Goal: Task Accomplishment & Management: Manage account settings

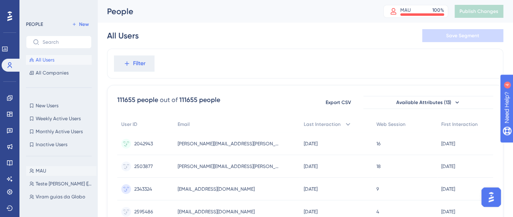
click at [60, 171] on button "[PERSON_NAME]" at bounding box center [61, 171] width 71 height 10
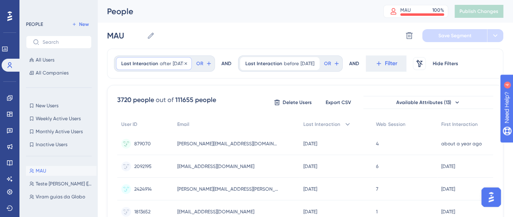
click at [161, 62] on span "after" at bounding box center [165, 63] width 11 height 6
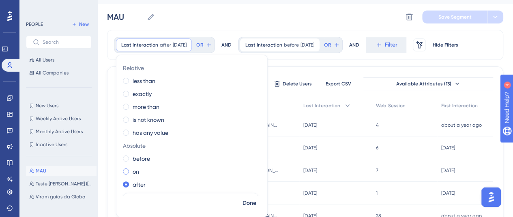
scroll to position [135, 0]
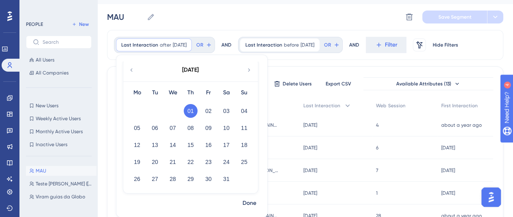
click at [248, 70] on icon at bounding box center [249, 69] width 6 height 7
click at [245, 106] on button "01" at bounding box center [244, 111] width 14 height 14
click at [249, 199] on span "Done" at bounding box center [249, 204] width 14 height 10
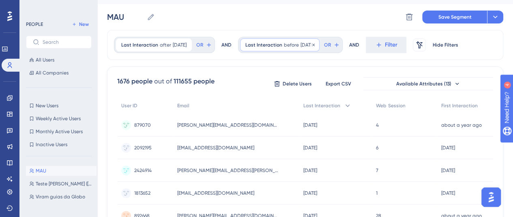
click at [279, 49] on div "Last Interaction before [DATE] [DATE] Remove" at bounding box center [279, 44] width 79 height 13
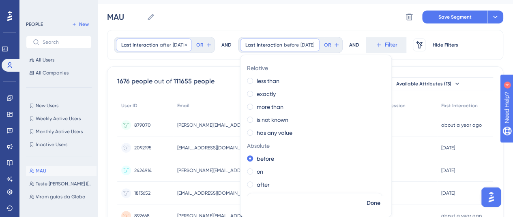
click at [160, 42] on span "after" at bounding box center [165, 45] width 11 height 6
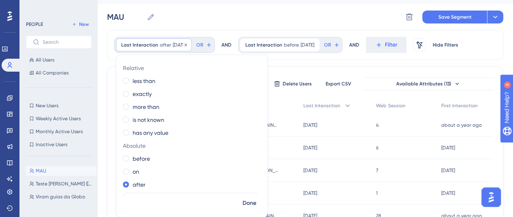
click at [160, 43] on span "after" at bounding box center [165, 45] width 11 height 6
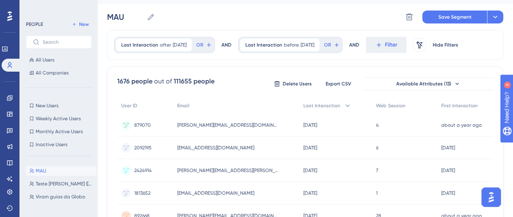
click at [172, 34] on div "Last Interaction after [DATE] [DATE] Remove OR AND Last Interaction before [DAT…" at bounding box center [305, 45] width 396 height 30
click at [173, 44] on span "[DATE]" at bounding box center [180, 45] width 14 height 6
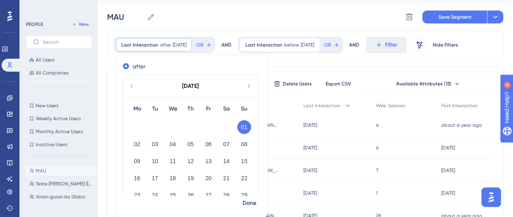
scroll to position [111, 0]
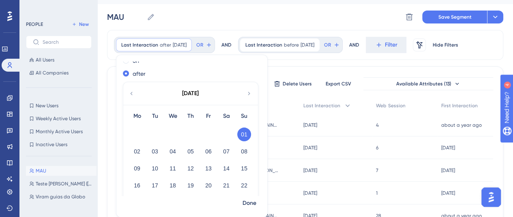
click at [249, 92] on icon at bounding box center [249, 93] width 6 height 7
click at [157, 135] on button "01" at bounding box center [155, 135] width 14 height 14
click at [254, 202] on span "Done" at bounding box center [249, 204] width 14 height 10
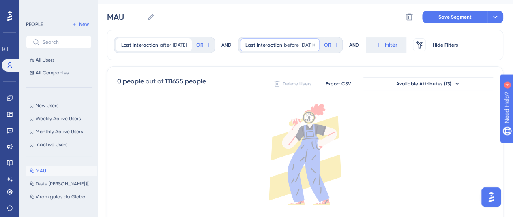
click at [289, 42] on span "before" at bounding box center [291, 45] width 15 height 6
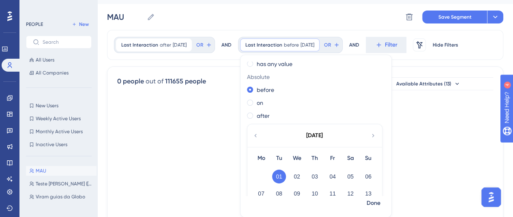
scroll to position [135, 0]
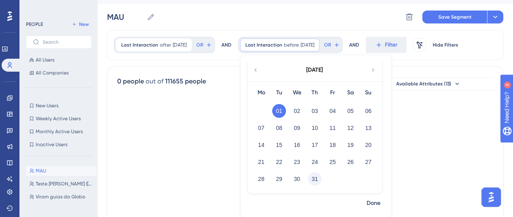
click at [316, 181] on button "31" at bounding box center [315, 179] width 14 height 14
click at [368, 205] on button "Done" at bounding box center [373, 203] width 23 height 15
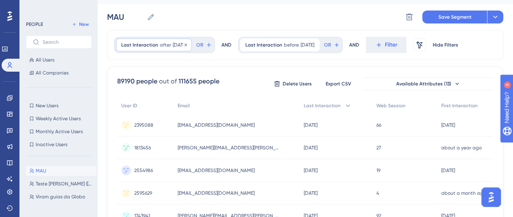
click at [152, 44] on span "Last Interaction" at bounding box center [139, 45] width 37 height 6
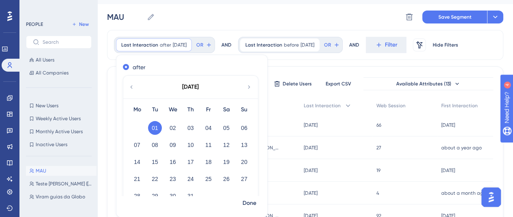
scroll to position [122, 0]
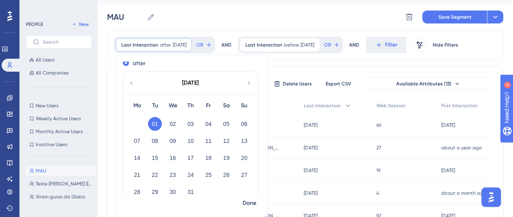
click at [134, 81] on div "[DATE]" at bounding box center [190, 83] width 134 height 23
click at [130, 83] on icon at bounding box center [131, 82] width 6 height 7
drag, startPoint x: 246, startPoint y: 120, endPoint x: 240, endPoint y: 160, distance: 40.9
click at [245, 120] on button "01" at bounding box center [244, 124] width 14 height 14
click at [257, 201] on button "Done" at bounding box center [249, 203] width 23 height 15
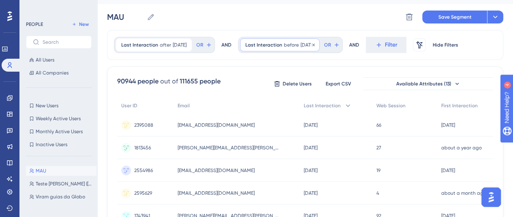
click at [280, 47] on span "Last Interaction" at bounding box center [263, 45] width 37 height 6
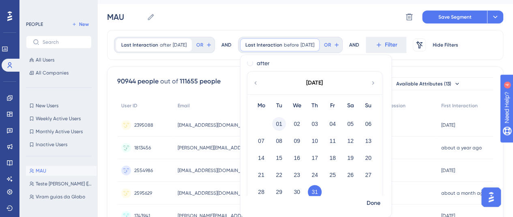
click at [284, 123] on button "01" at bounding box center [279, 124] width 14 height 14
click at [378, 206] on span "Done" at bounding box center [373, 204] width 14 height 10
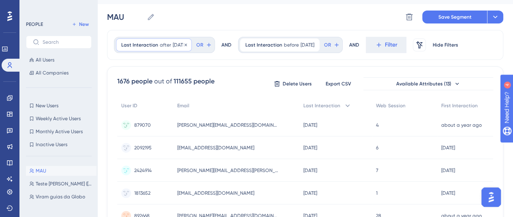
click at [155, 45] on span "Last Interaction" at bounding box center [139, 45] width 37 height 6
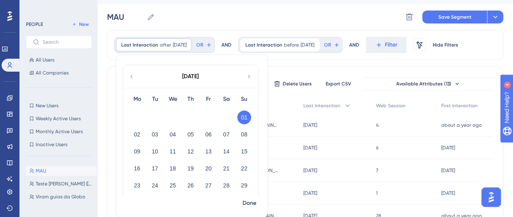
scroll to position [111, 0]
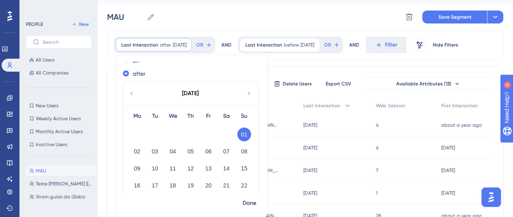
click at [246, 91] on icon at bounding box center [249, 93] width 6 height 7
click at [154, 137] on button "01" at bounding box center [155, 135] width 14 height 14
click at [250, 200] on span "Done" at bounding box center [249, 204] width 14 height 10
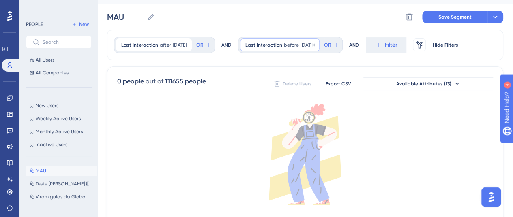
click at [283, 44] on div "Last Interaction before [DATE] [DATE] Remove" at bounding box center [279, 44] width 79 height 13
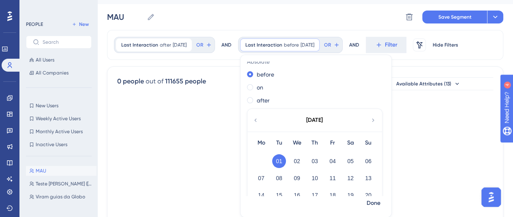
scroll to position [135, 0]
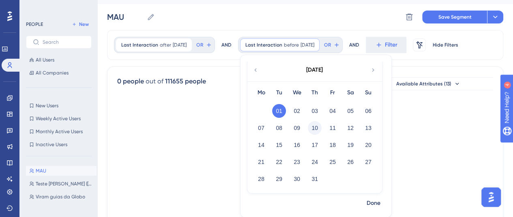
drag, startPoint x: 322, startPoint y: 126, endPoint x: 350, endPoint y: 183, distance: 63.1
click at [321, 126] on button "10" at bounding box center [315, 128] width 14 height 14
click at [373, 205] on span "Done" at bounding box center [373, 204] width 14 height 10
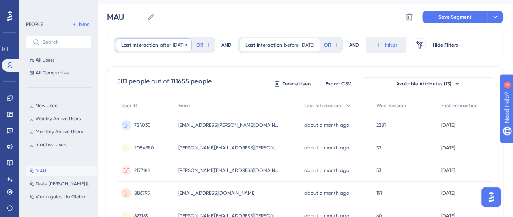
click at [160, 47] on span "after" at bounding box center [165, 45] width 11 height 6
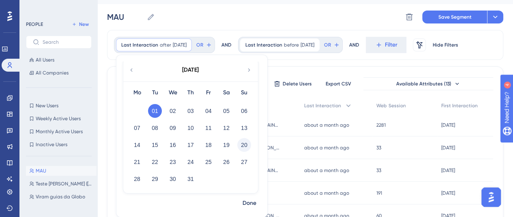
click at [240, 143] on button "20" at bounding box center [244, 145] width 14 height 14
click at [248, 200] on span "Done" at bounding box center [249, 204] width 14 height 10
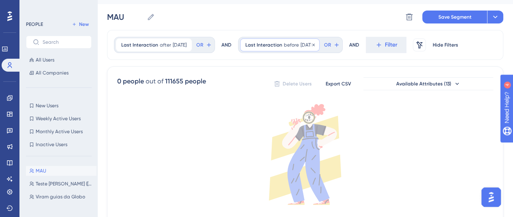
click at [282, 48] on div "Last Interaction before [DATE] [DATE] Remove" at bounding box center [279, 44] width 79 height 13
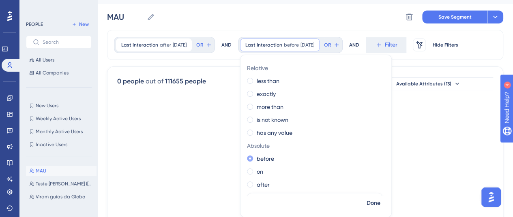
scroll to position [122, 0]
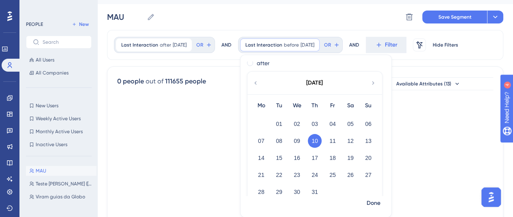
click at [312, 175] on div "24" at bounding box center [315, 174] width 18 height 15
click at [321, 176] on button "24" at bounding box center [315, 175] width 14 height 14
click at [374, 201] on span "Done" at bounding box center [373, 204] width 14 height 10
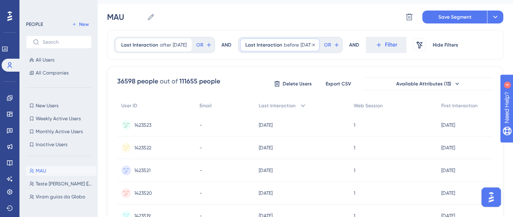
click at [280, 43] on span "Last Interaction" at bounding box center [263, 45] width 37 height 6
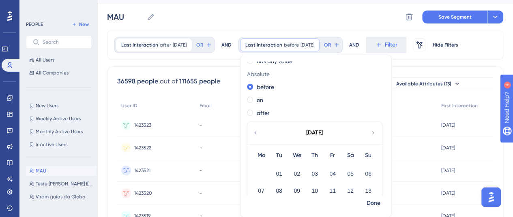
scroll to position [135, 0]
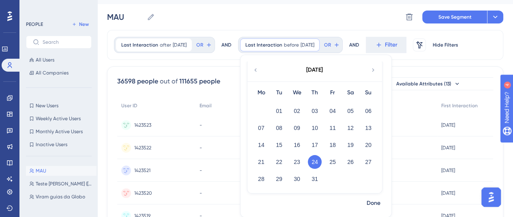
drag, startPoint x: 269, startPoint y: 161, endPoint x: 344, endPoint y: 182, distance: 77.1
click at [268, 162] on button "21" at bounding box center [261, 162] width 14 height 14
click at [380, 201] on span "Done" at bounding box center [373, 204] width 14 height 10
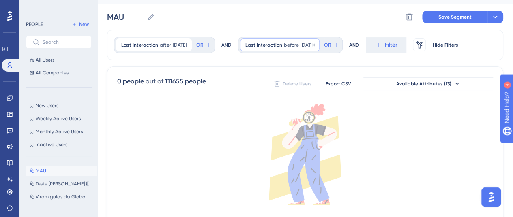
click at [289, 40] on div "Last Interaction before [DATE] [DATE] Remove" at bounding box center [279, 44] width 79 height 13
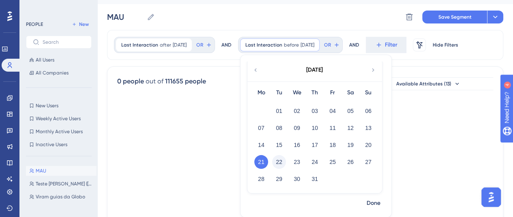
click at [286, 167] on button "22" at bounding box center [279, 162] width 14 height 14
click at [380, 204] on span "Done" at bounding box center [373, 204] width 14 height 10
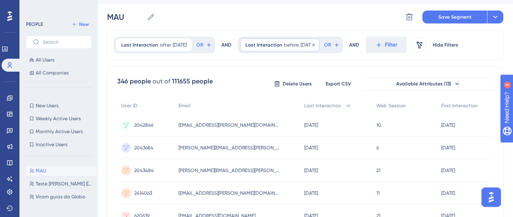
click at [294, 43] on span "before" at bounding box center [291, 45] width 15 height 6
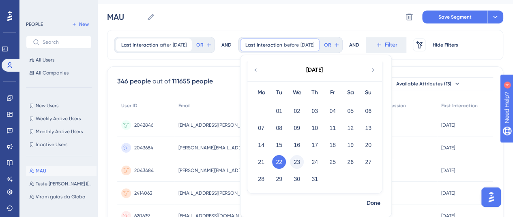
click at [304, 161] on button "23" at bounding box center [297, 162] width 14 height 14
click at [376, 203] on span "Done" at bounding box center [373, 204] width 14 height 10
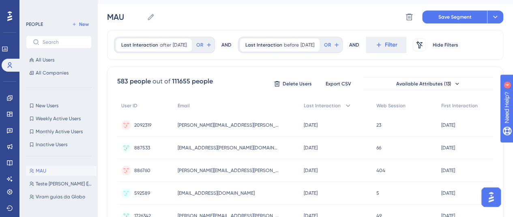
drag, startPoint x: 289, startPoint y: 40, endPoint x: 299, endPoint y: 52, distance: 16.1
click at [290, 40] on div "Last Interaction before [DATE] [DATE] Remove" at bounding box center [279, 44] width 79 height 13
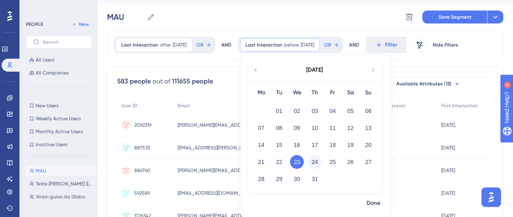
click at [321, 158] on button "24" at bounding box center [315, 162] width 14 height 14
click at [378, 207] on span "Done" at bounding box center [373, 204] width 14 height 10
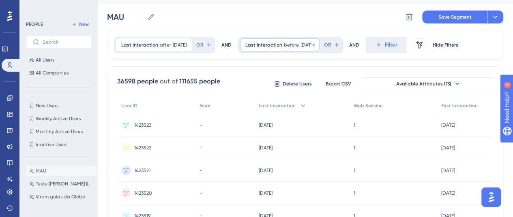
click at [309, 45] on span "[DATE]" at bounding box center [307, 45] width 14 height 6
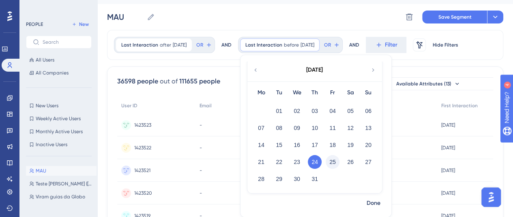
click at [339, 160] on button "25" at bounding box center [332, 162] width 14 height 14
click at [380, 204] on span "Done" at bounding box center [373, 204] width 14 height 10
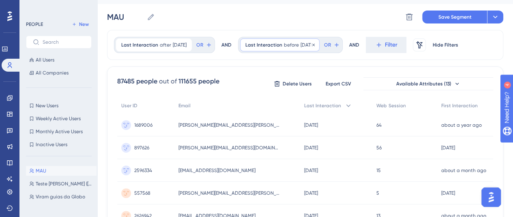
click at [291, 41] on div "Last Interaction before [DATE] [DATE] Remove" at bounding box center [279, 44] width 79 height 13
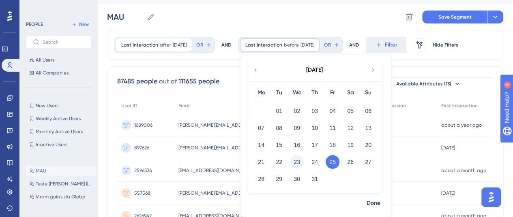
drag, startPoint x: 299, startPoint y: 158, endPoint x: 309, endPoint y: 161, distance: 9.7
click at [301, 159] on button "23" at bounding box center [297, 162] width 14 height 14
click at [379, 203] on span "Done" at bounding box center [373, 204] width 14 height 10
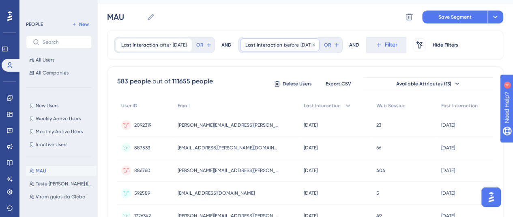
click at [290, 43] on span "before" at bounding box center [291, 45] width 15 height 6
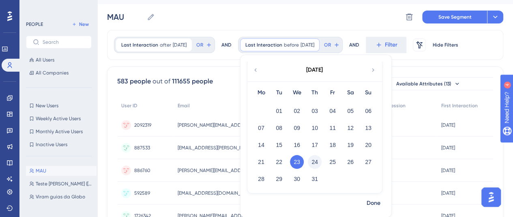
click at [320, 165] on button "24" at bounding box center [315, 162] width 14 height 14
click at [376, 203] on span "Done" at bounding box center [373, 204] width 14 height 10
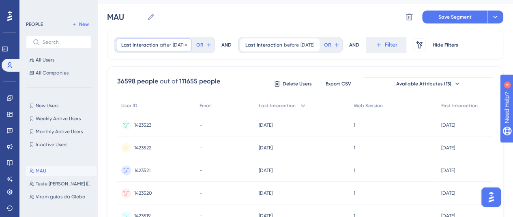
click at [139, 47] on span "Last Interaction" at bounding box center [139, 45] width 37 height 6
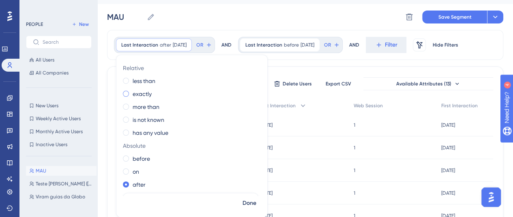
click at [182, 90] on div "exactly" at bounding box center [190, 94] width 135 height 10
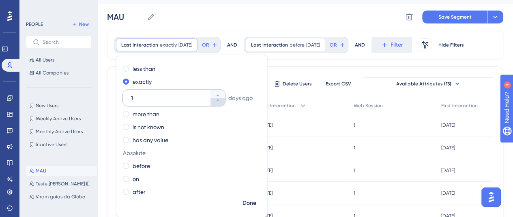
scroll to position [15, 0]
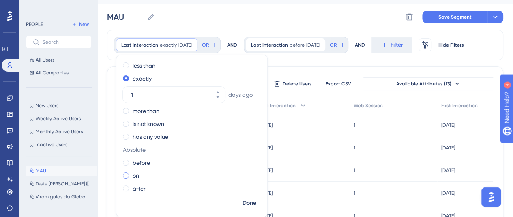
click at [134, 175] on label "on" at bounding box center [136, 176] width 6 height 10
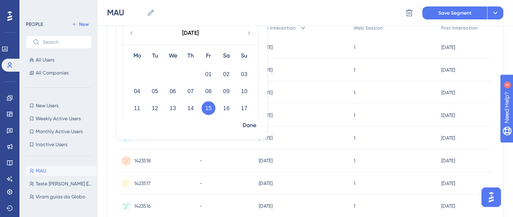
scroll to position [53, 0]
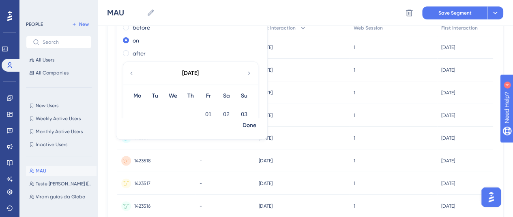
click at [129, 71] on icon at bounding box center [131, 73] width 6 height 7
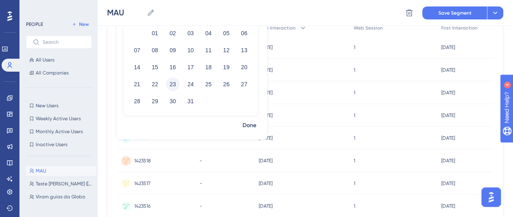
click at [169, 81] on button "23" at bounding box center [173, 84] width 14 height 14
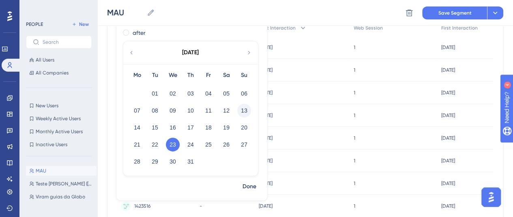
scroll to position [73, 0]
click at [247, 187] on span "Done" at bounding box center [249, 187] width 14 height 10
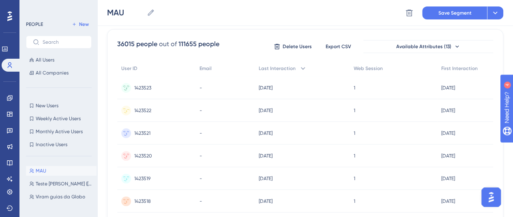
scroll to position [0, 0]
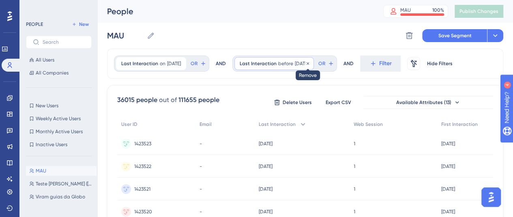
click at [310, 64] on icon at bounding box center [307, 63] width 5 height 5
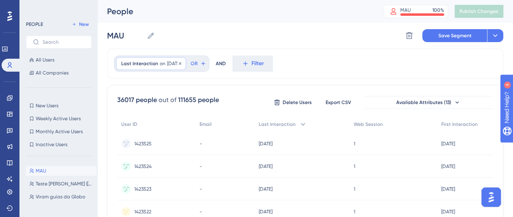
click at [160, 61] on span "on" at bounding box center [163, 63] width 6 height 6
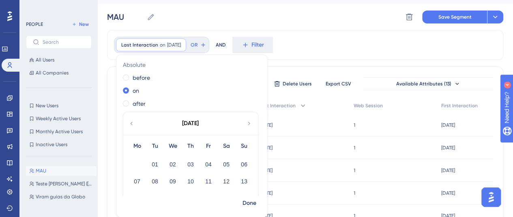
scroll to position [135, 0]
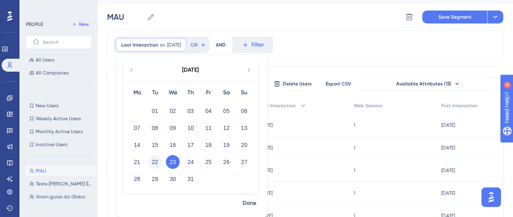
click at [154, 160] on button "22" at bounding box center [155, 162] width 14 height 14
click at [242, 201] on button "Done" at bounding box center [249, 203] width 23 height 15
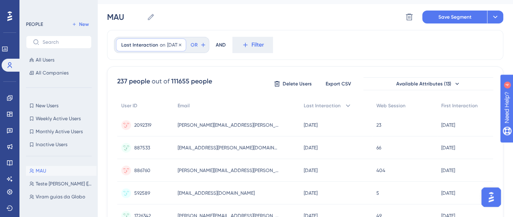
click at [152, 42] on span "Last Interaction" at bounding box center [139, 45] width 37 height 6
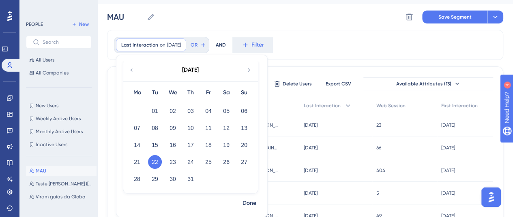
drag, startPoint x: 171, startPoint y: 162, endPoint x: 225, endPoint y: 183, distance: 58.4
click at [171, 162] on button "23" at bounding box center [173, 162] width 14 height 14
click at [254, 205] on span "Done" at bounding box center [249, 204] width 14 height 10
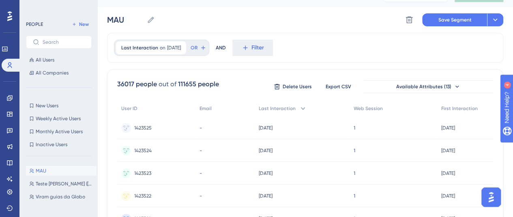
scroll to position [0, 0]
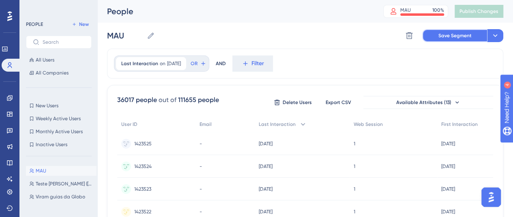
click at [451, 36] on span "Save Segment" at bounding box center [454, 35] width 33 height 6
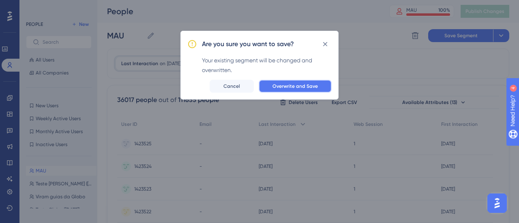
click at [310, 90] on button "Overwrite and Save" at bounding box center [295, 86] width 73 height 13
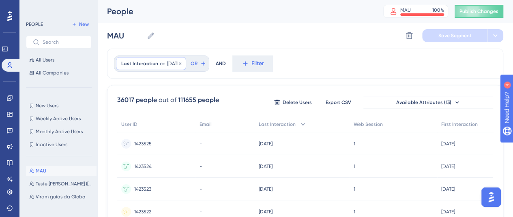
click at [175, 66] on span "[DATE]" at bounding box center [174, 63] width 14 height 6
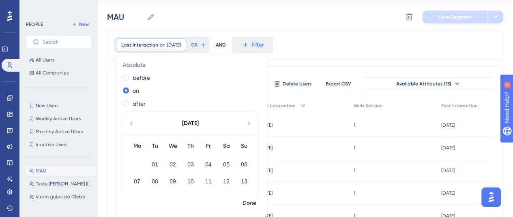
scroll to position [135, 0]
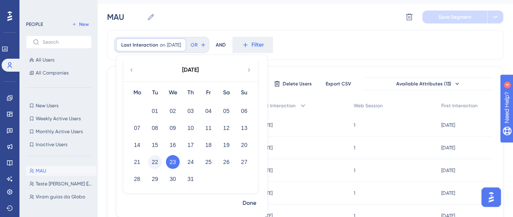
click at [154, 160] on button "22" at bounding box center [155, 162] width 14 height 14
click at [248, 199] on span "Done" at bounding box center [249, 204] width 14 height 10
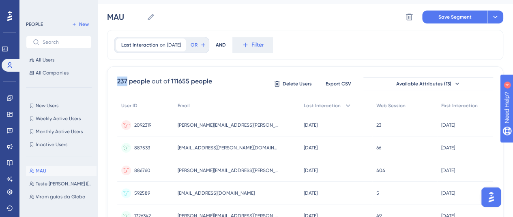
drag, startPoint x: 126, startPoint y: 80, endPoint x: 122, endPoint y: 100, distance: 20.4
copy div "237"
click at [155, 47] on span "Last Interaction" at bounding box center [139, 45] width 37 height 6
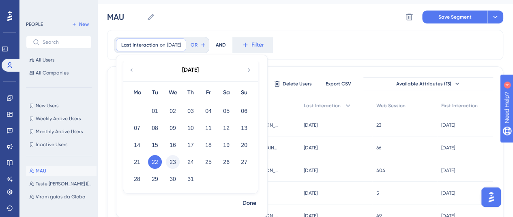
click at [169, 164] on button "23" at bounding box center [173, 162] width 14 height 14
click at [249, 203] on span "Done" at bounding box center [249, 204] width 14 height 10
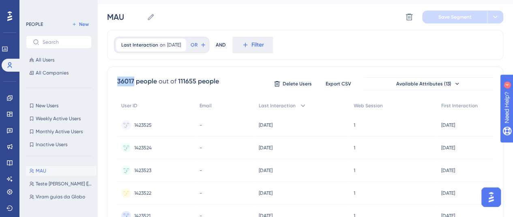
drag, startPoint x: 133, startPoint y: 79, endPoint x: 120, endPoint y: 82, distance: 12.8
click at [118, 79] on div "36017 people" at bounding box center [137, 82] width 40 height 10
copy div "36017"
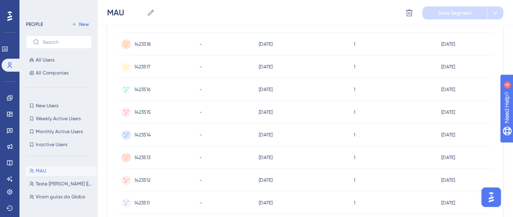
scroll to position [424, 0]
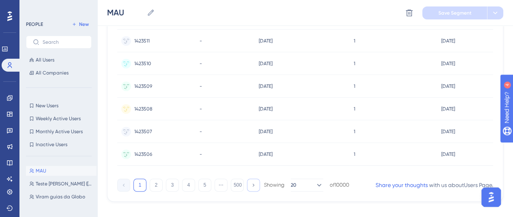
click at [253, 185] on icon at bounding box center [252, 184] width 5 height 5
click at [237, 184] on button "500" at bounding box center [237, 185] width 13 height 13
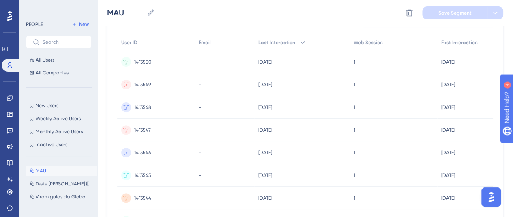
scroll to position [0, 0]
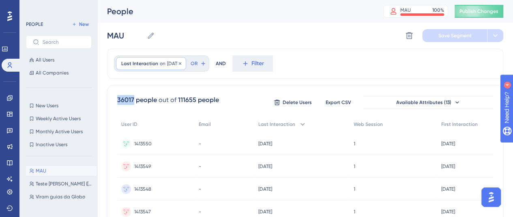
click at [145, 60] on div "Last Interaction on [DATE] [DATE] Remove" at bounding box center [151, 63] width 70 height 13
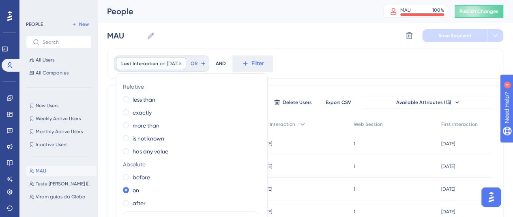
scroll to position [19, 0]
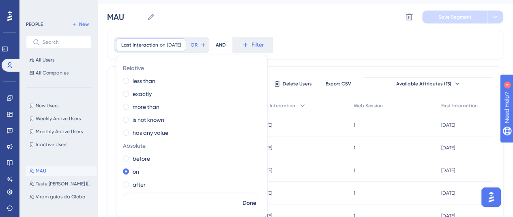
drag, startPoint x: 180, startPoint y: 25, endPoint x: 133, endPoint y: 32, distance: 47.1
click at [178, 25] on div "[PERSON_NAME] Delete Segment Save Segment" at bounding box center [305, 17] width 396 height 26
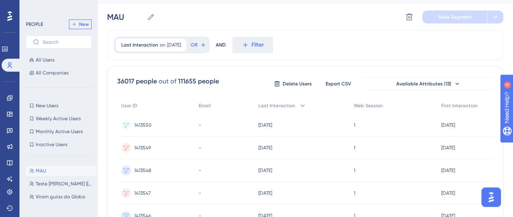
click at [86, 23] on span "New" at bounding box center [84, 24] width 10 height 6
type input "New Segment"
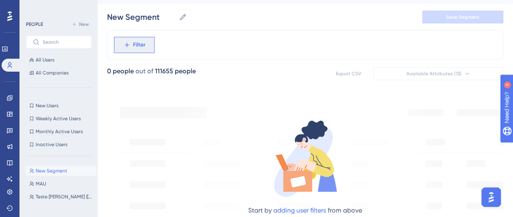
click at [125, 47] on icon at bounding box center [126, 44] width 7 height 7
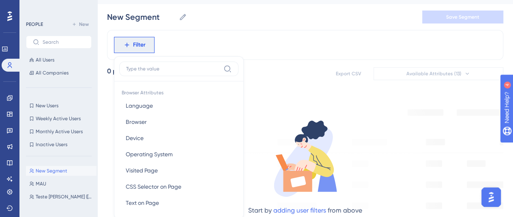
scroll to position [47, 0]
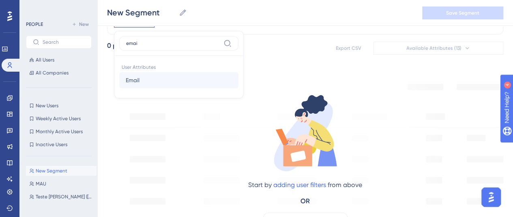
type input "emai"
click at [178, 78] on button "Email Email" at bounding box center [178, 80] width 119 height 16
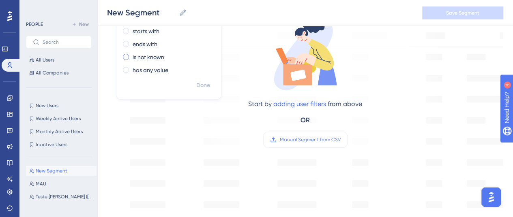
click at [146, 52] on label "is not known" at bounding box center [149, 57] width 32 height 10
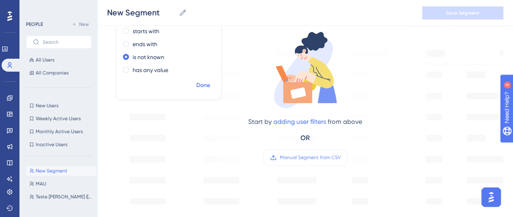
click at [205, 86] on span "Done" at bounding box center [203, 86] width 14 height 10
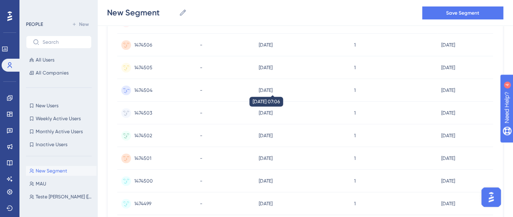
scroll to position [434, 0]
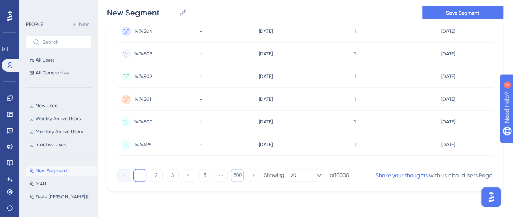
click at [236, 176] on button "500" at bounding box center [237, 175] width 13 height 13
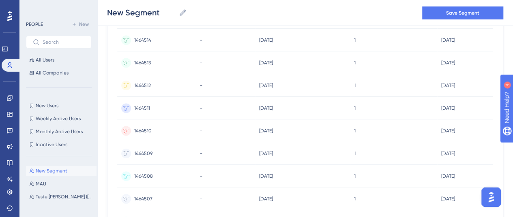
scroll to position [0, 0]
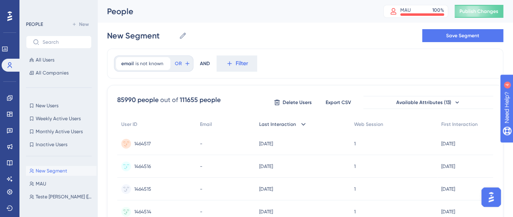
click at [279, 120] on div "Last Interaction" at bounding box center [302, 124] width 95 height 17
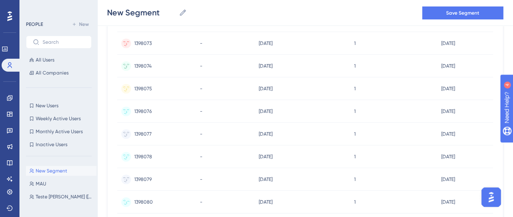
scroll to position [434, 0]
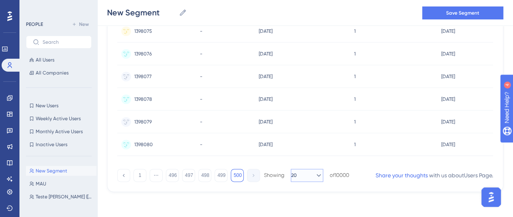
click at [314, 172] on icon at bounding box center [318, 175] width 8 height 8
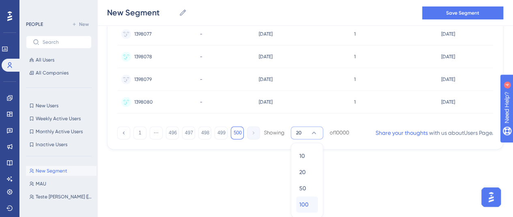
click at [310, 201] on div "100 100" at bounding box center [306, 205] width 15 height 16
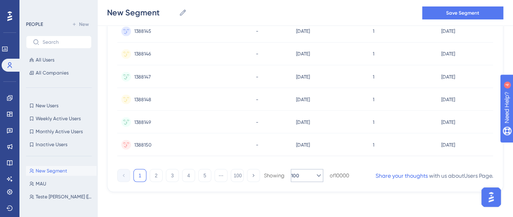
scroll to position [2249, 0]
click at [257, 174] on button at bounding box center [253, 175] width 13 height 13
click at [235, 176] on div at bounding box center [297, 137] width 432 height 159
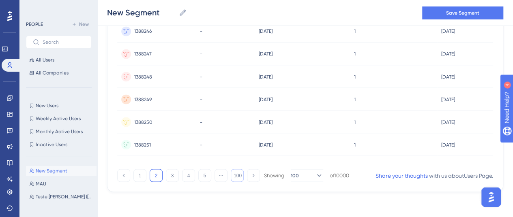
click at [239, 176] on button "100" at bounding box center [237, 175] width 13 height 13
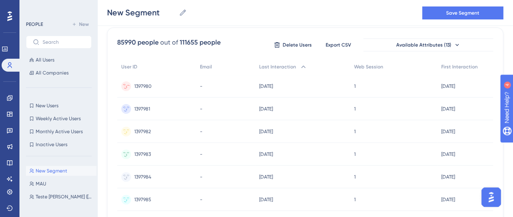
scroll to position [0, 0]
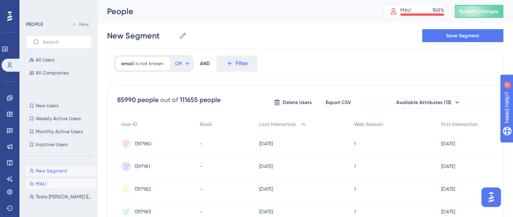
click at [57, 182] on button "[PERSON_NAME]" at bounding box center [61, 184] width 71 height 10
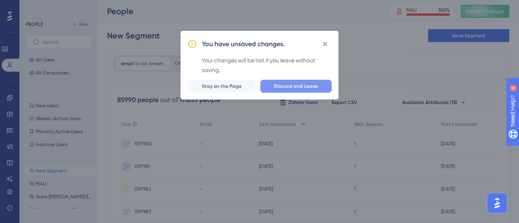
click at [289, 89] on button "Discard and Leave" at bounding box center [295, 86] width 71 height 13
type input "MAU"
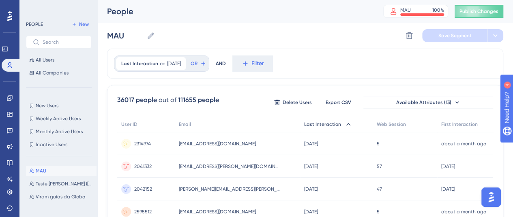
click at [322, 124] on span "Last Interaction" at bounding box center [322, 124] width 37 height 6
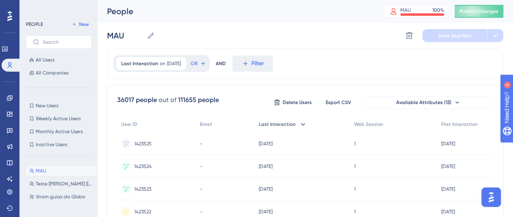
click at [291, 124] on span "Last Interaction" at bounding box center [277, 124] width 37 height 6
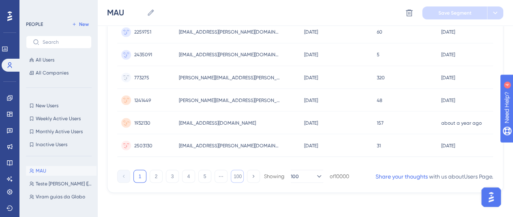
scroll to position [2249, 0]
click at [207, 175] on button "5" at bounding box center [204, 175] width 13 height 13
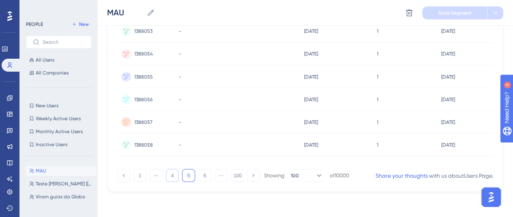
click at [171, 173] on button "4" at bounding box center [172, 175] width 13 height 13
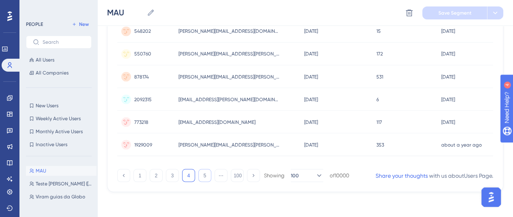
click at [203, 175] on button "5" at bounding box center [204, 175] width 13 height 13
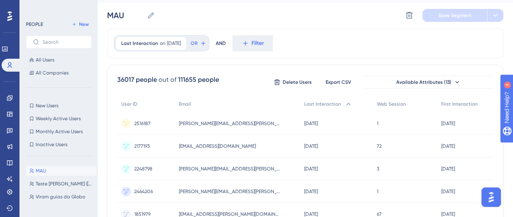
scroll to position [0, 0]
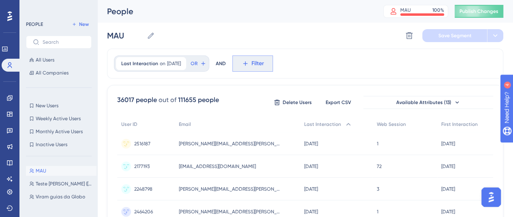
click at [249, 63] on icon at bounding box center [245, 63] width 7 height 7
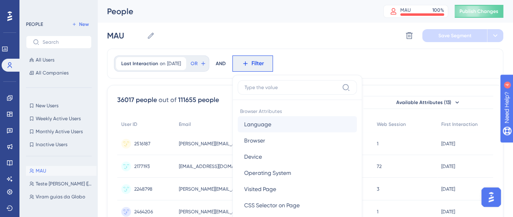
scroll to position [48, 0]
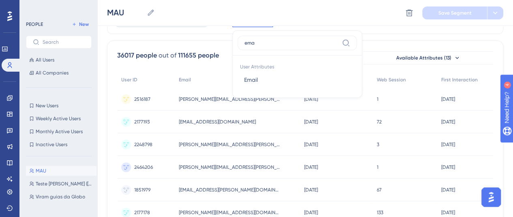
type input "ema"
click at [303, 75] on button "Email Email" at bounding box center [296, 80] width 119 height 16
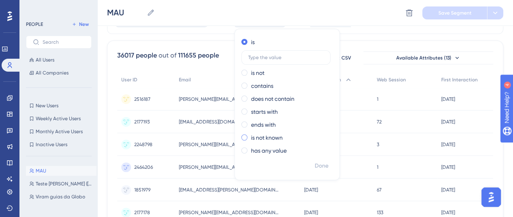
click at [282, 135] on label "is not known" at bounding box center [267, 138] width 32 height 10
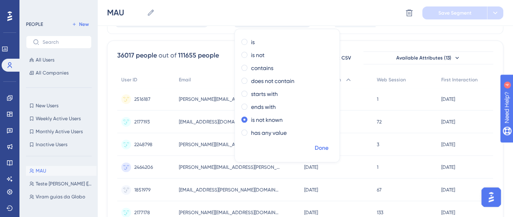
click at [328, 146] on span "Done" at bounding box center [321, 148] width 14 height 10
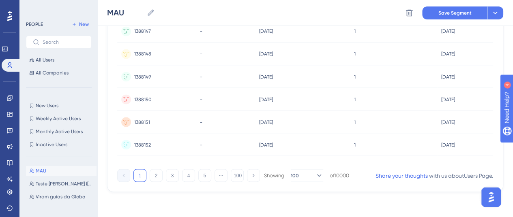
scroll to position [0, 0]
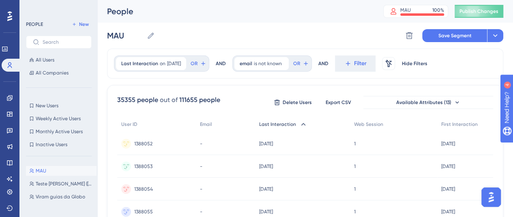
click at [290, 118] on div "Last Interaction" at bounding box center [302, 124] width 95 height 17
click at [284, 124] on span "Last Interaction" at bounding box center [277, 124] width 37 height 6
drag, startPoint x: 165, startPoint y: 65, endPoint x: 518, endPoint y: 189, distance: 374.5
click at [167, 65] on span "[DATE]" at bounding box center [174, 63] width 14 height 6
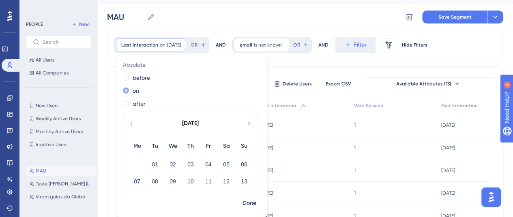
scroll to position [135, 0]
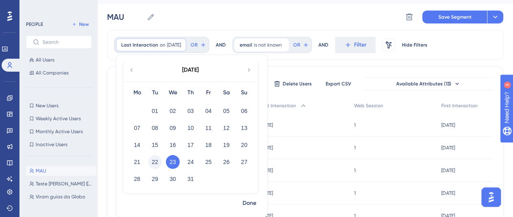
click at [151, 165] on button "22" at bounding box center [155, 162] width 14 height 14
click at [242, 200] on span "Done" at bounding box center [249, 204] width 14 height 10
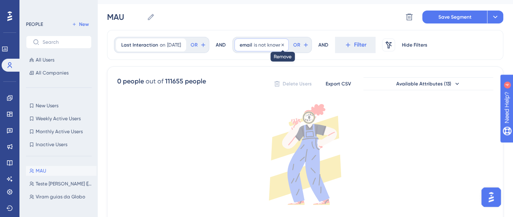
click at [285, 46] on icon at bounding box center [282, 45] width 5 height 5
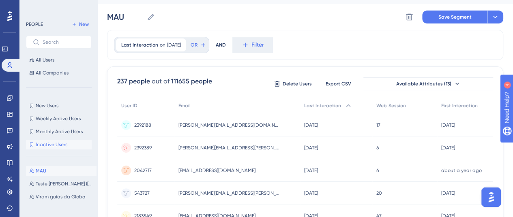
click at [58, 142] on span "Inactive Users" at bounding box center [52, 144] width 32 height 6
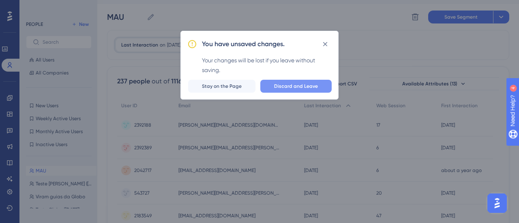
drag, startPoint x: 292, startPoint y: 96, endPoint x: 294, endPoint y: 84, distance: 11.9
click at [292, 94] on div "You have unsaved changes. Your changes will be lost if you leave without saving…" at bounding box center [259, 65] width 158 height 69
click at [294, 84] on span "Discard and Leave" at bounding box center [296, 86] width 44 height 6
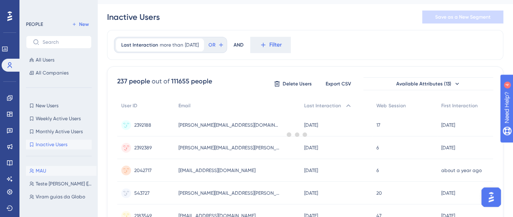
click at [54, 169] on button "[PERSON_NAME]" at bounding box center [61, 171] width 71 height 10
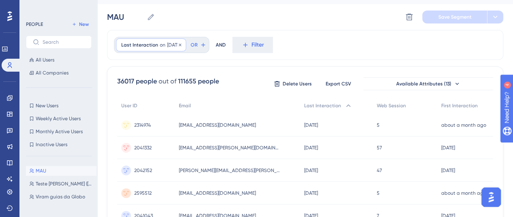
click at [172, 47] on span "[DATE]" at bounding box center [174, 45] width 14 height 6
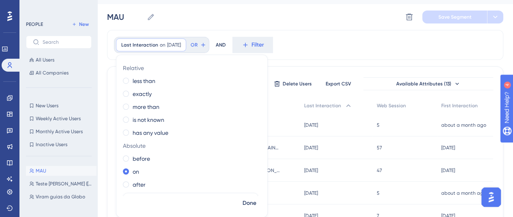
click at [317, 59] on div "Last Interaction on [DATE] [DATE] Remove Relative less than exactly more than i…" at bounding box center [305, 45] width 396 height 30
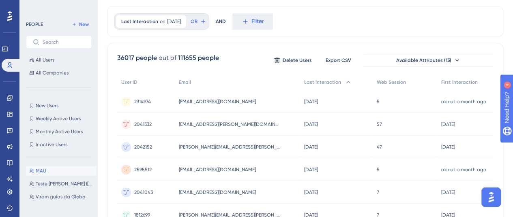
scroll to position [0, 0]
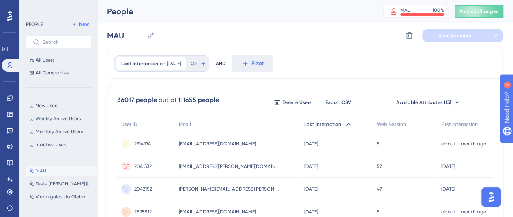
click at [323, 123] on span "Last Interaction" at bounding box center [322, 124] width 37 height 6
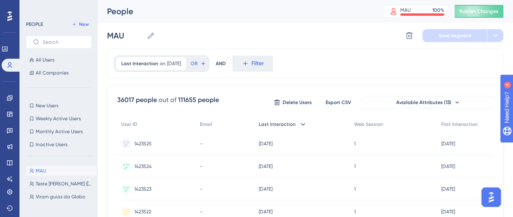
click at [286, 120] on div "Last Interaction" at bounding box center [302, 124] width 95 height 17
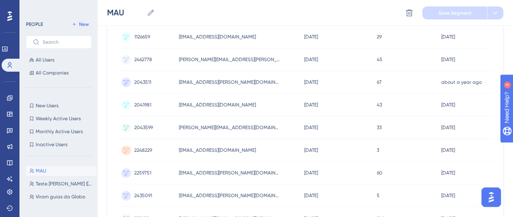
scroll to position [2249, 0]
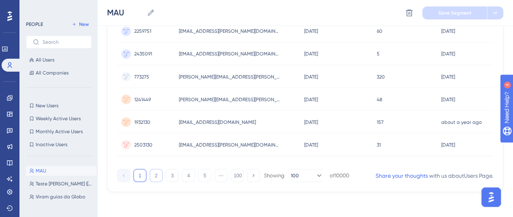
click at [156, 175] on button "2" at bounding box center [156, 175] width 13 height 13
drag, startPoint x: 518, startPoint y: 200, endPoint x: 7, endPoint y: 6, distance: 545.8
drag, startPoint x: 171, startPoint y: 171, endPoint x: 167, endPoint y: 167, distance: 5.5
click at [171, 171] on button "3" at bounding box center [172, 175] width 13 height 13
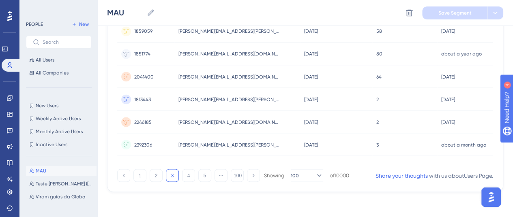
drag, startPoint x: 518, startPoint y: 194, endPoint x: 15, endPoint y: 6, distance: 537.7
click at [185, 176] on button "4" at bounding box center [188, 175] width 13 height 13
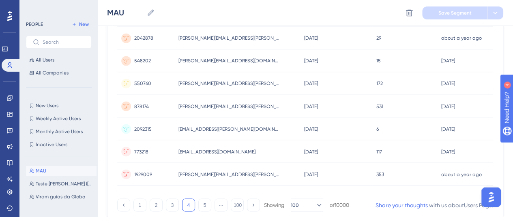
drag, startPoint x: 516, startPoint y: 197, endPoint x: 6, endPoint y: 1, distance: 546.0
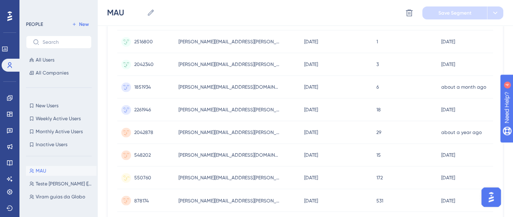
scroll to position [2247, 0]
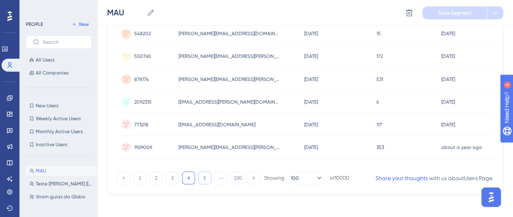
click at [202, 179] on button "5" at bounding box center [204, 177] width 13 height 13
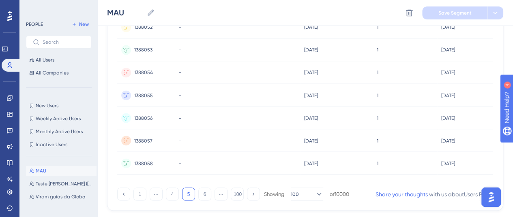
scroll to position [2249, 0]
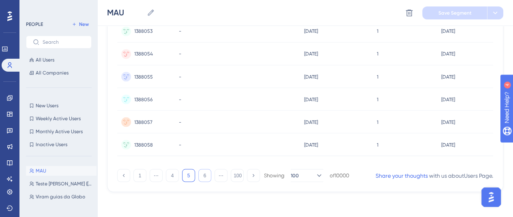
click at [206, 176] on button "6" at bounding box center [204, 175] width 13 height 13
click at [203, 174] on button "7" at bounding box center [204, 175] width 13 height 13
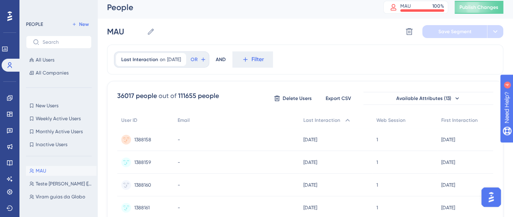
scroll to position [1, 0]
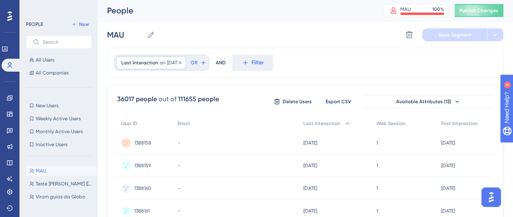
click at [153, 64] on span "Last Interaction" at bounding box center [139, 63] width 37 height 6
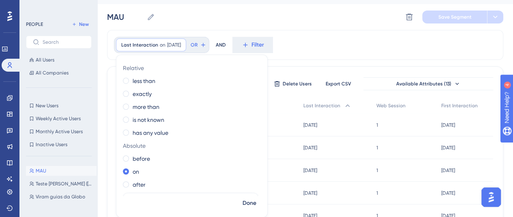
scroll to position [122, 0]
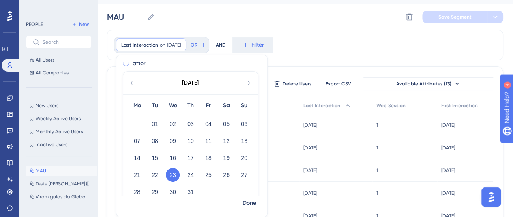
click at [139, 66] on label "after" at bounding box center [139, 63] width 13 height 10
click at [254, 205] on span "Done" at bounding box center [249, 204] width 14 height 10
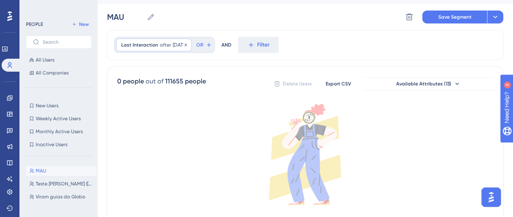
click at [169, 45] on div "Last Interaction after [DATE] [DATE] Remove" at bounding box center [154, 44] width 76 height 13
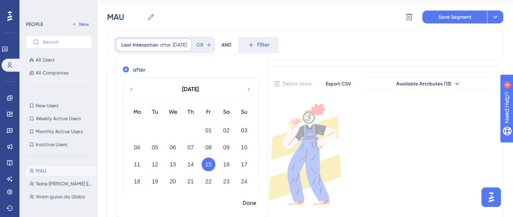
scroll to position [135, 0]
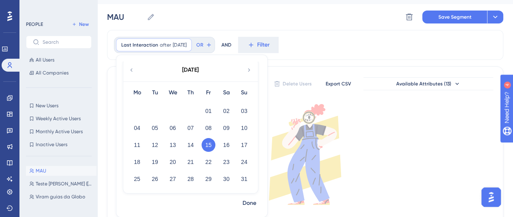
click at [133, 70] on icon at bounding box center [131, 69] width 6 height 7
drag, startPoint x: 169, startPoint y: 165, endPoint x: 231, endPoint y: 192, distance: 68.2
click at [169, 164] on button "23" at bounding box center [173, 162] width 14 height 14
click at [250, 199] on span "Done" at bounding box center [249, 204] width 14 height 10
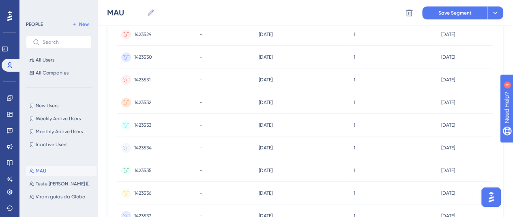
scroll to position [0, 0]
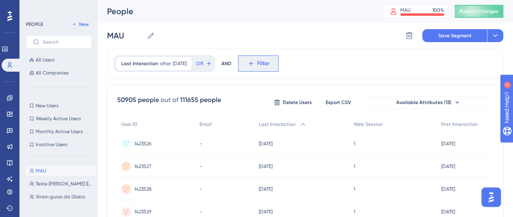
click at [255, 62] on icon at bounding box center [250, 63] width 7 height 7
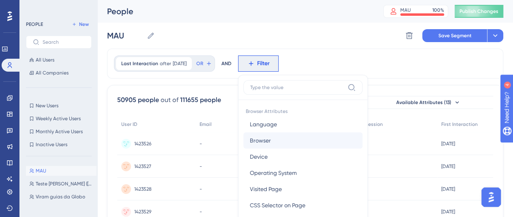
scroll to position [48, 0]
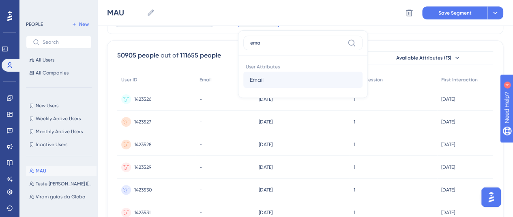
type input "ema"
click at [282, 76] on button "Email Email" at bounding box center [302, 80] width 119 height 16
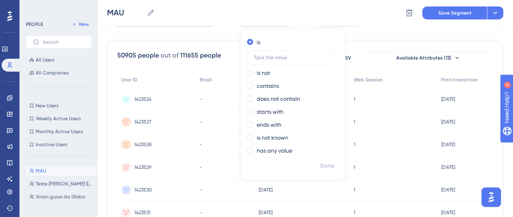
scroll to position [88, 0]
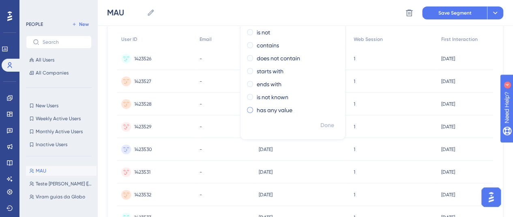
click at [290, 112] on label "has any value" at bounding box center [275, 110] width 36 height 10
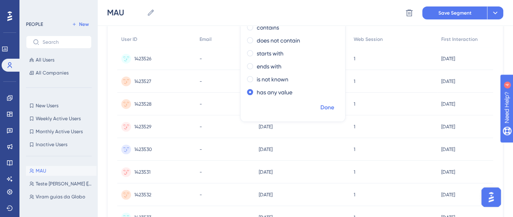
click at [331, 108] on span "Done" at bounding box center [327, 108] width 14 height 10
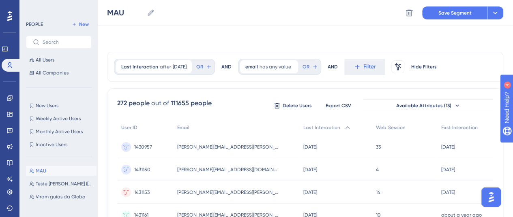
scroll to position [2249, 0]
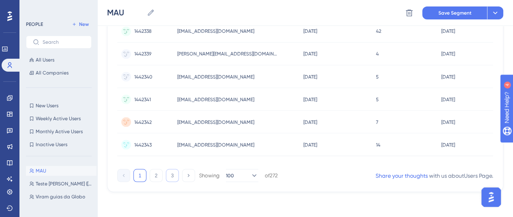
click at [173, 177] on button "3" at bounding box center [172, 175] width 13 height 13
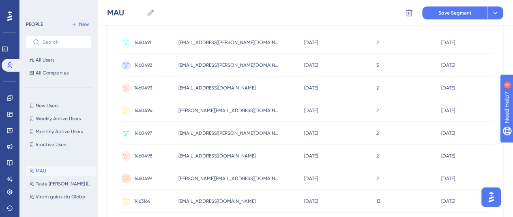
scroll to position [0, 0]
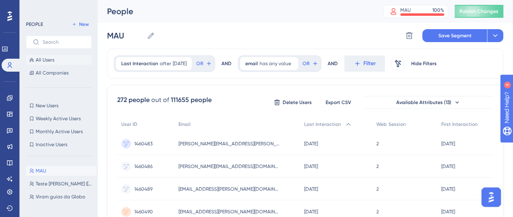
click at [56, 57] on button "All Users" at bounding box center [59, 60] width 66 height 10
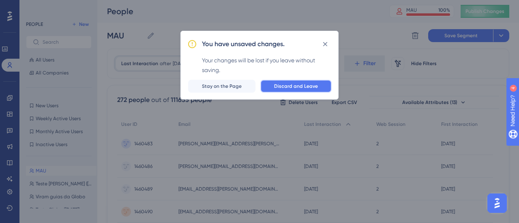
click at [289, 87] on span "Discard and Leave" at bounding box center [296, 86] width 44 height 6
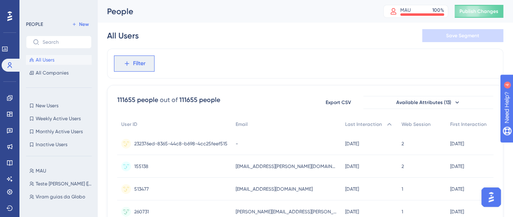
click at [148, 61] on button "Filter" at bounding box center [134, 64] width 41 height 16
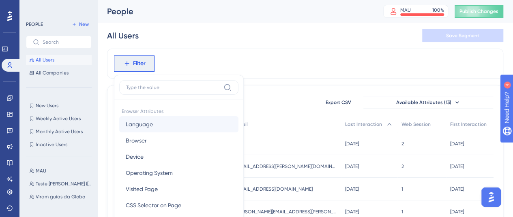
scroll to position [48, 0]
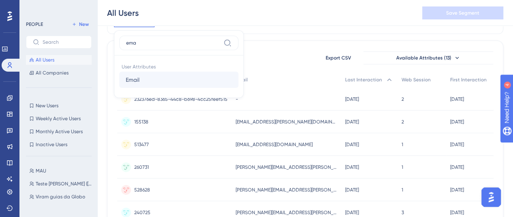
type input "ema"
click at [158, 83] on button "Email Email" at bounding box center [178, 80] width 119 height 16
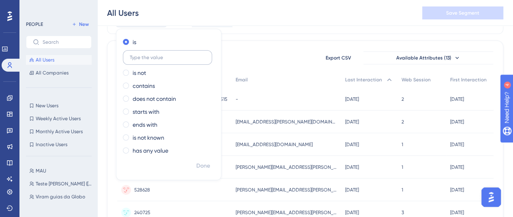
type input "a"
paste input "[EMAIL_ADDRESS][DOMAIN_NAME]"
type input "[EMAIL_ADDRESS][DOMAIN_NAME]"
click at [208, 169] on span "Done" at bounding box center [203, 166] width 14 height 10
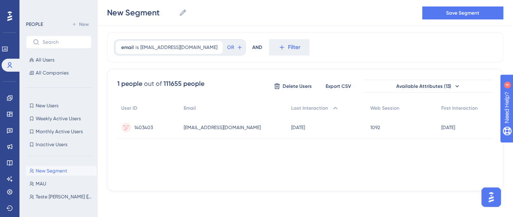
scroll to position [15, 0]
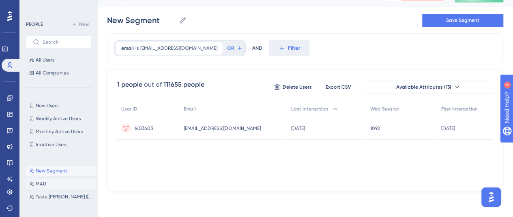
click at [49, 180] on button "[PERSON_NAME]" at bounding box center [61, 184] width 71 height 10
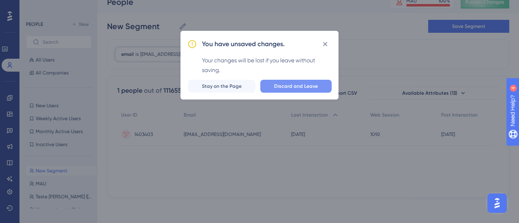
click at [304, 86] on span "Discard and Leave" at bounding box center [296, 86] width 44 height 6
type input "MAU"
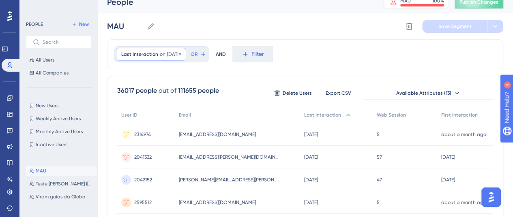
click at [167, 54] on span "[DATE]" at bounding box center [174, 54] width 14 height 6
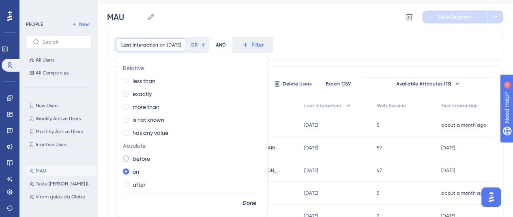
scroll to position [81, 0]
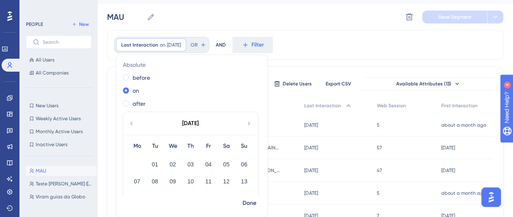
drag, startPoint x: 133, startPoint y: 104, endPoint x: 161, endPoint y: 124, distance: 34.9
click at [133, 104] on label "after" at bounding box center [139, 104] width 13 height 10
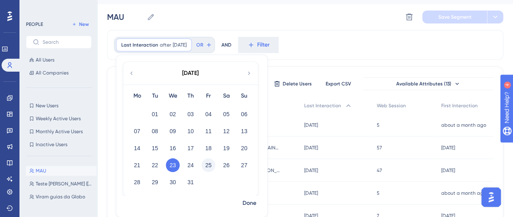
scroll to position [135, 0]
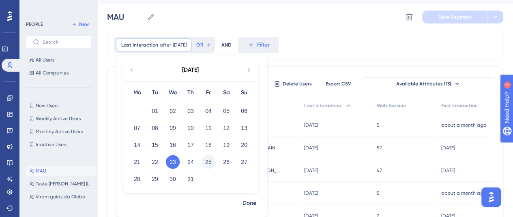
click at [204, 159] on button "25" at bounding box center [208, 162] width 14 height 14
click at [249, 204] on span "Done" at bounding box center [249, 204] width 14 height 10
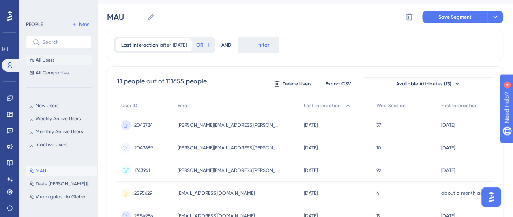
click at [47, 63] on span "All Users" at bounding box center [45, 60] width 19 height 6
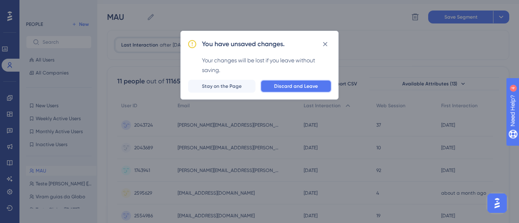
click at [284, 92] on button "Discard and Leave" at bounding box center [295, 86] width 71 height 13
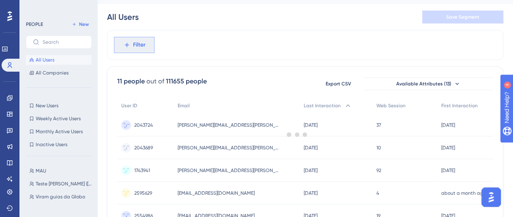
click at [138, 46] on span "Filter" at bounding box center [139, 45] width 13 height 10
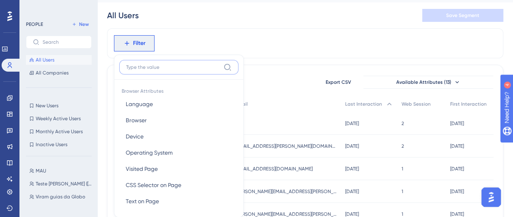
scroll to position [48, 0]
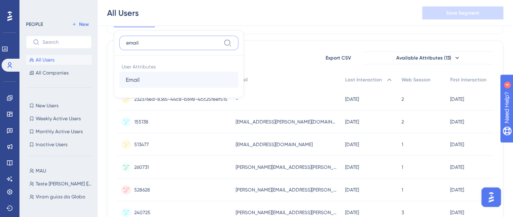
type input "email"
click at [166, 79] on button "Email Email" at bounding box center [178, 80] width 119 height 16
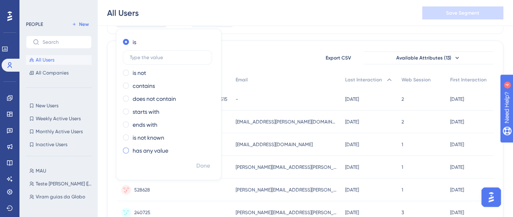
click at [158, 135] on label "is not known" at bounding box center [149, 138] width 32 height 10
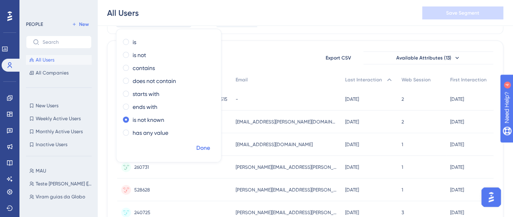
click at [199, 150] on span "Done" at bounding box center [203, 148] width 14 height 10
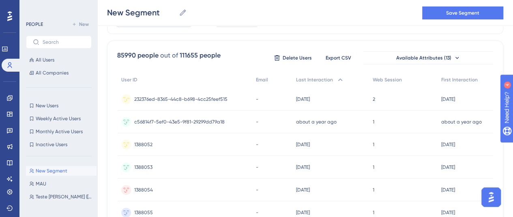
scroll to position [0, 0]
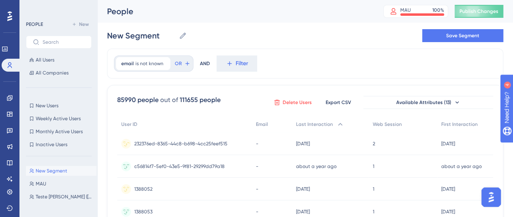
click at [293, 98] on button "Delete Users" at bounding box center [292, 102] width 41 height 13
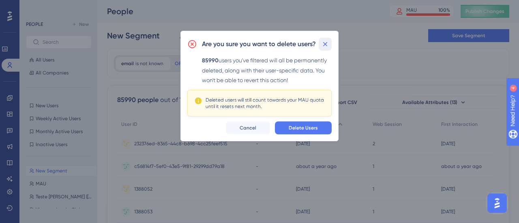
drag, startPoint x: 325, startPoint y: 47, endPoint x: 400, endPoint y: 57, distance: 74.8
click at [326, 47] on icon at bounding box center [325, 44] width 8 height 8
